Goal: Transaction & Acquisition: Download file/media

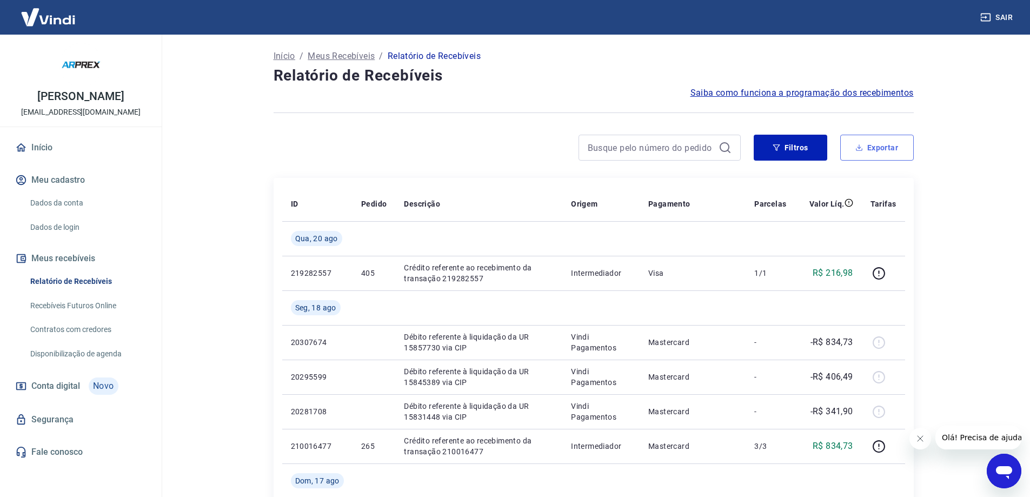
click at [875, 146] on button "Exportar" at bounding box center [877, 148] width 74 height 26
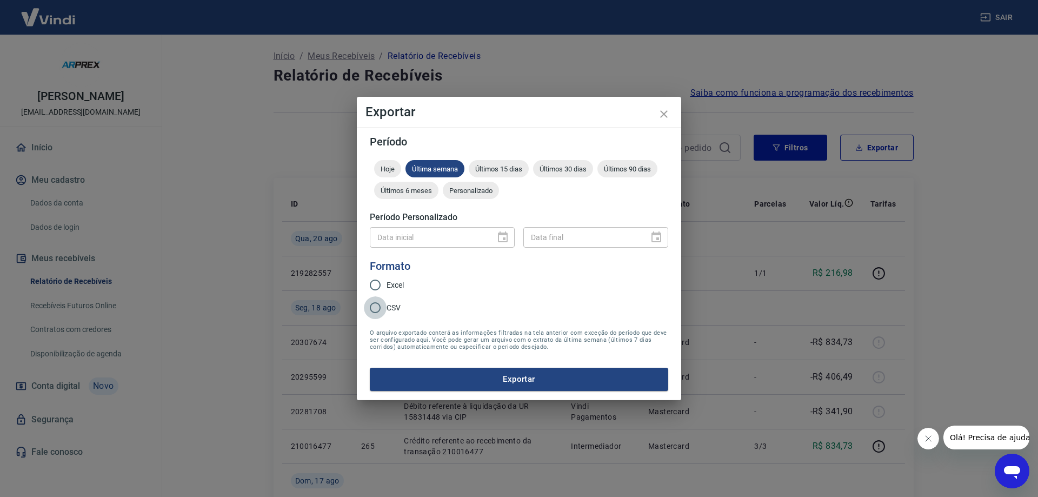
click at [378, 308] on input "CSV" at bounding box center [375, 307] width 23 height 23
radio input "true"
click at [495, 171] on span "Últimos 15 dias" at bounding box center [499, 169] width 60 height 8
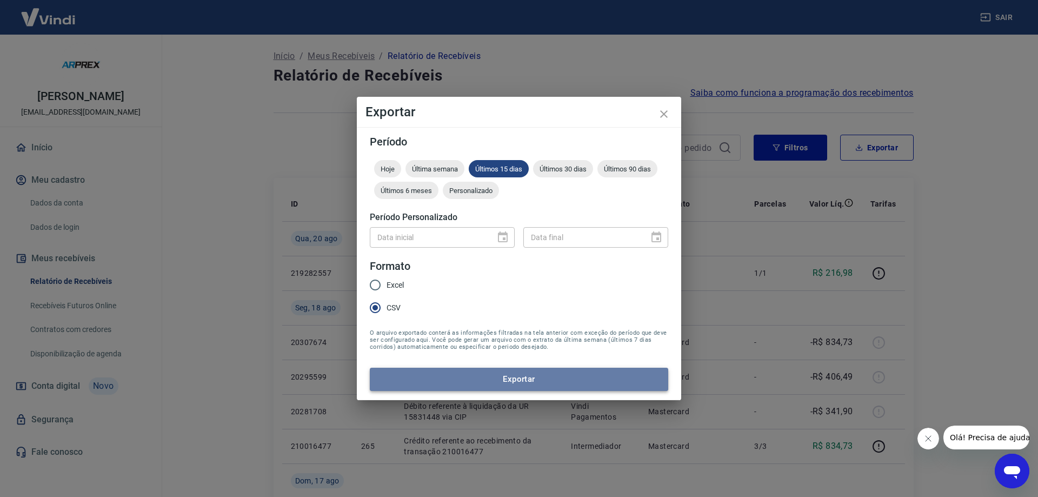
click at [515, 378] on button "Exportar" at bounding box center [519, 379] width 298 height 23
